Goal: Task Accomplishment & Management: Use online tool/utility

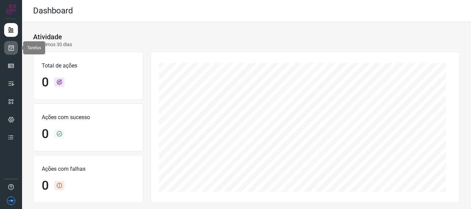
click at [5, 47] on link at bounding box center [11, 48] width 14 height 14
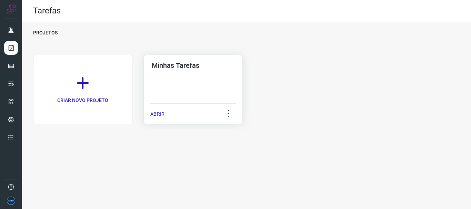
click at [158, 117] on p "ABRIR" at bounding box center [157, 114] width 14 height 7
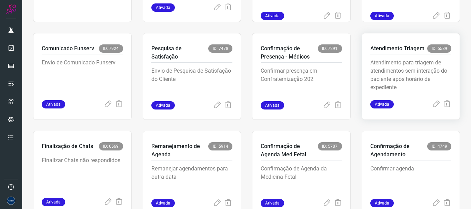
scroll to position [146, 0]
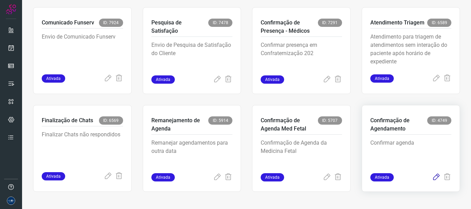
click at [432, 178] on icon at bounding box center [436, 178] width 8 height 8
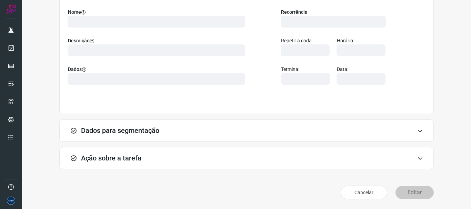
scroll to position [60, 0]
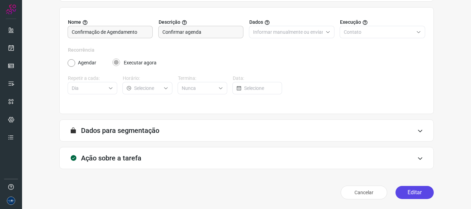
click at [405, 193] on button "Editar" at bounding box center [415, 192] width 38 height 13
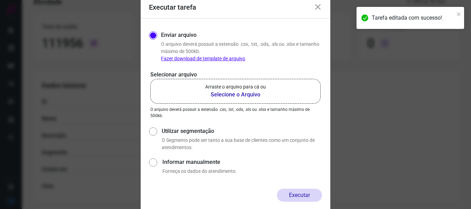
click at [257, 84] on p "Arraste o arquivo para cá ou" at bounding box center [235, 86] width 61 height 7
click at [0, 0] on input "Arraste o arquivo para cá ou Selecione o Arquivo" at bounding box center [0, 0] width 0 height 0
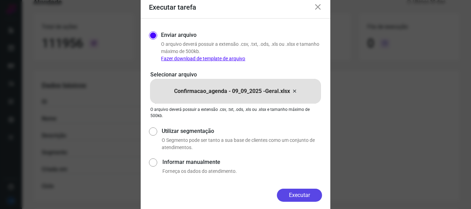
click at [302, 193] on button "Executar" at bounding box center [299, 195] width 45 height 13
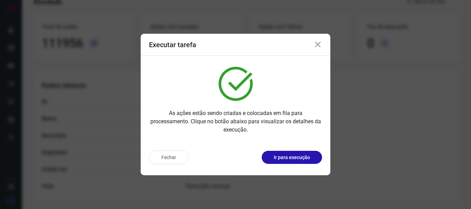
click at [318, 43] on icon at bounding box center [318, 45] width 8 height 8
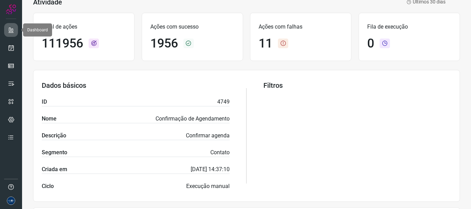
click at [6, 32] on link at bounding box center [11, 30] width 14 height 14
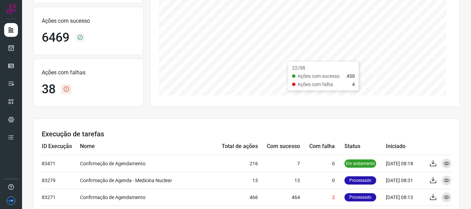
scroll to position [129, 0]
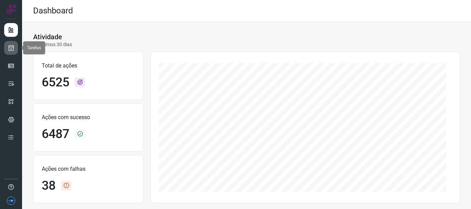
click at [15, 50] on link at bounding box center [11, 48] width 14 height 14
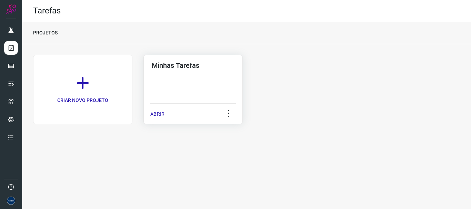
click at [166, 113] on div "ABRIR" at bounding box center [193, 111] width 86 height 17
click at [163, 112] on p "ABRIR" at bounding box center [157, 114] width 14 height 7
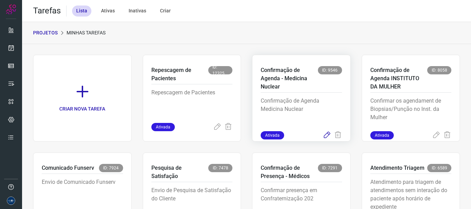
click at [323, 136] on icon at bounding box center [327, 135] width 8 height 8
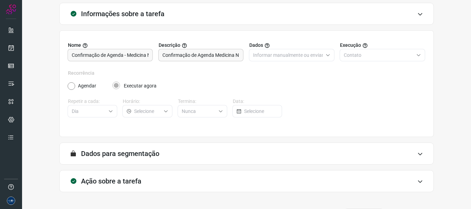
scroll to position [60, 0]
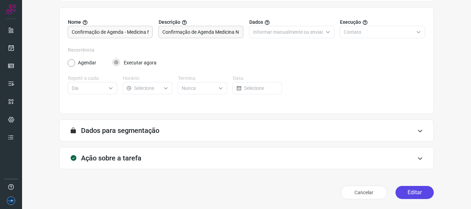
click at [423, 195] on button "Editar" at bounding box center [415, 192] width 38 height 13
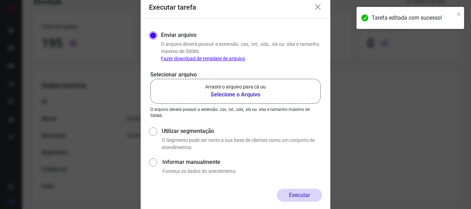
click at [248, 96] on b "Selecione o Arquivo" at bounding box center [235, 95] width 61 height 8
click at [0, 0] on input "Arraste o arquivo para cá ou Selecione o Arquivo" at bounding box center [0, 0] width 0 height 0
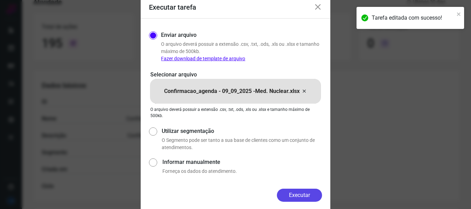
click at [310, 195] on button "Executar" at bounding box center [299, 195] width 45 height 13
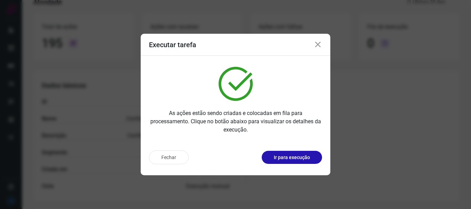
drag, startPoint x: 319, startPoint y: 44, endPoint x: 189, endPoint y: 36, distance: 130.3
click at [318, 44] on icon at bounding box center [318, 45] width 8 height 8
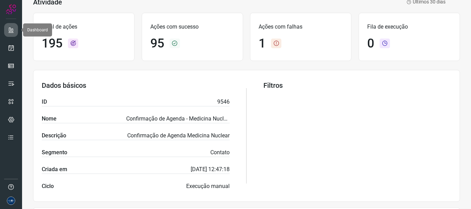
click at [10, 28] on icon at bounding box center [11, 30] width 7 height 7
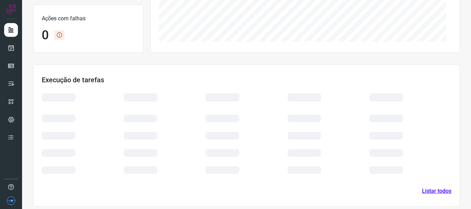
scroll to position [155, 0]
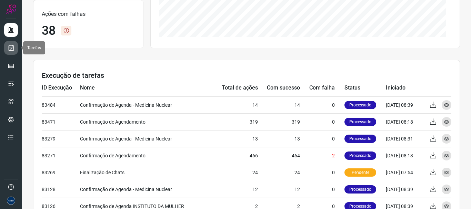
click at [11, 46] on icon at bounding box center [11, 48] width 7 height 7
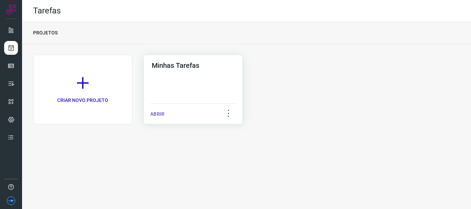
click at [160, 114] on p "ABRIR" at bounding box center [157, 114] width 14 height 7
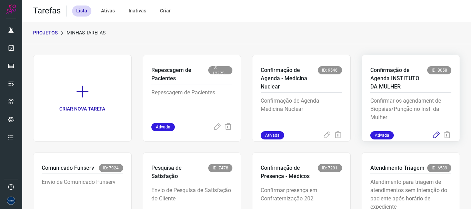
click at [434, 132] on icon at bounding box center [436, 135] width 8 height 8
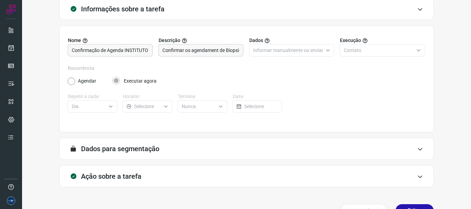
scroll to position [60, 0]
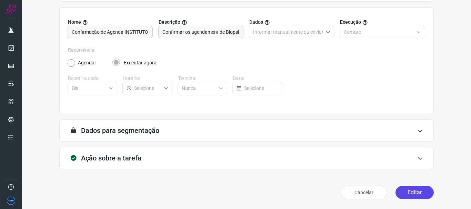
click at [413, 189] on button "Editar" at bounding box center [415, 192] width 38 height 13
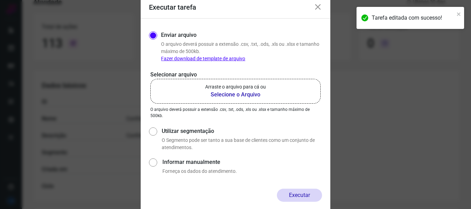
click at [229, 85] on p "Arraste o arquivo para cá ou" at bounding box center [235, 86] width 61 height 7
click at [0, 0] on input "Arraste o arquivo para cá ou Selecione o Arquivo" at bounding box center [0, 0] width 0 height 0
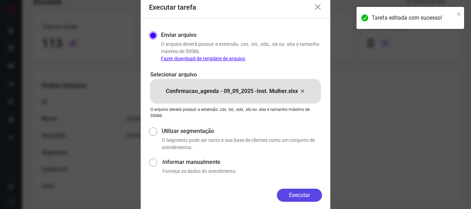
click at [311, 194] on button "Executar" at bounding box center [299, 195] width 45 height 13
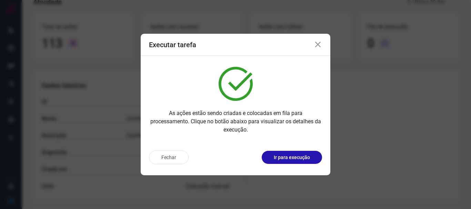
click at [323, 46] on div "Executar tarefa" at bounding box center [236, 45] width 190 height 22
click at [322, 46] on icon at bounding box center [318, 45] width 8 height 8
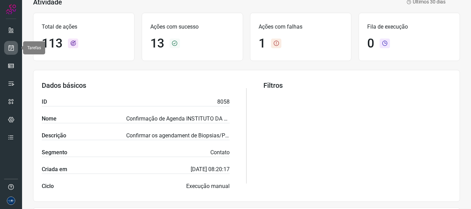
click at [8, 47] on icon at bounding box center [11, 48] width 7 height 7
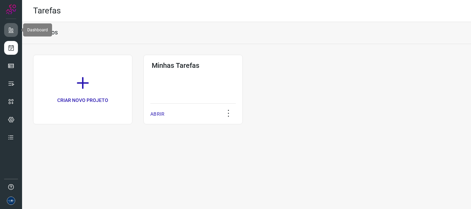
click at [16, 31] on link at bounding box center [11, 30] width 14 height 14
